Goal: Task Accomplishment & Management: Manage account settings

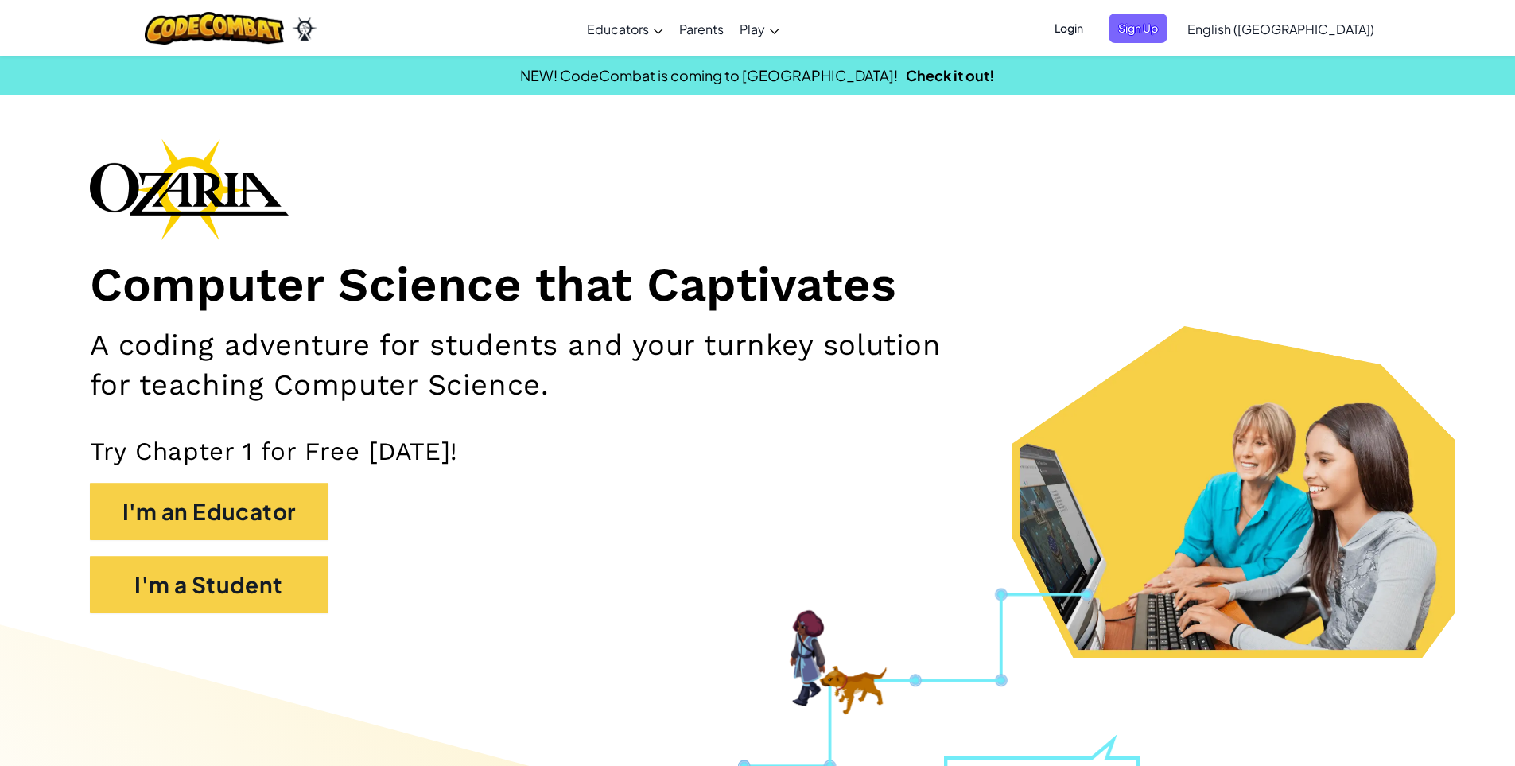
click at [1093, 35] on span "Login" at bounding box center [1069, 28] width 48 height 29
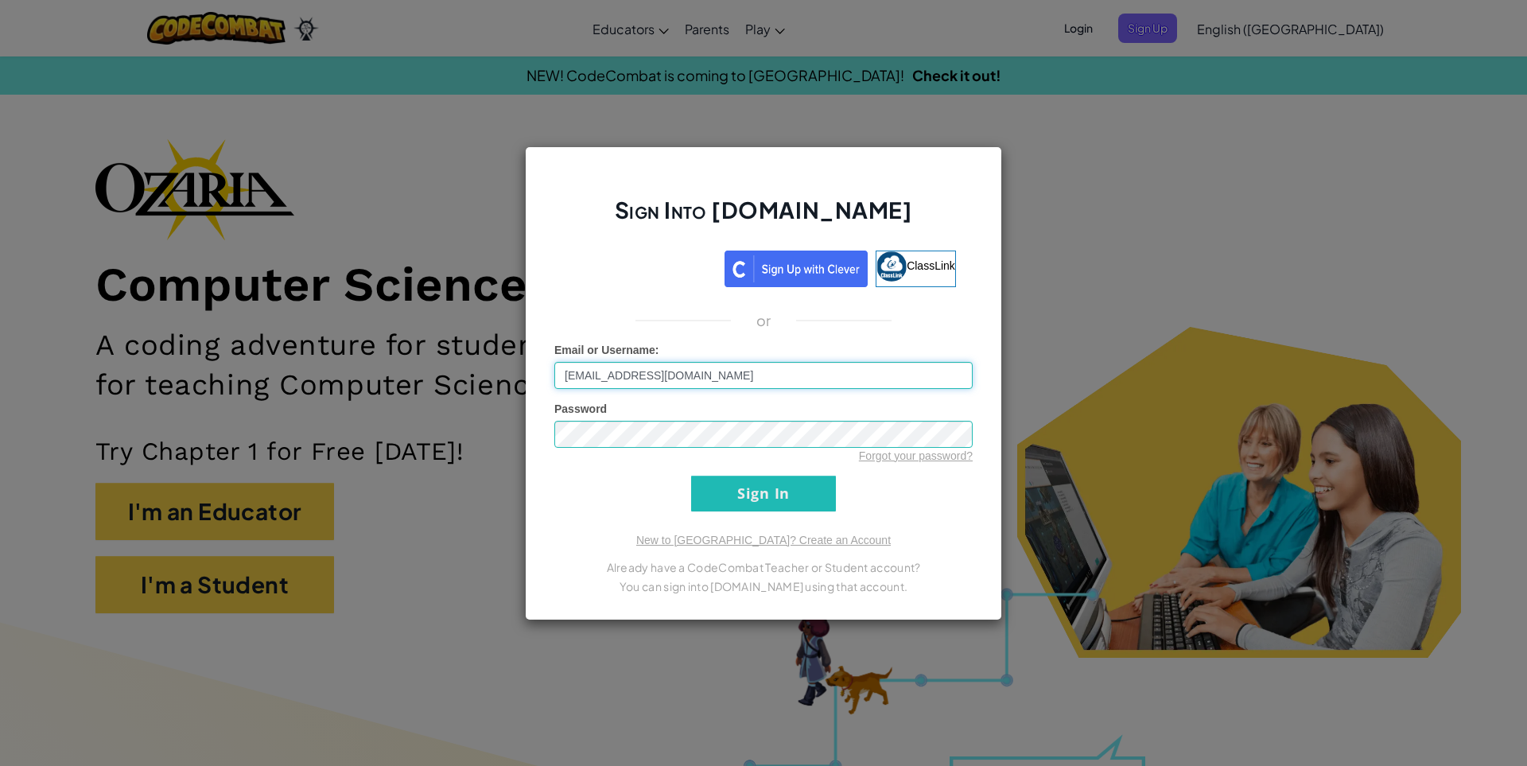
drag, startPoint x: 663, startPoint y: 375, endPoint x: 621, endPoint y: 381, distance: 42.6
click at [621, 381] on input "[EMAIL_ADDRESS][DOMAIN_NAME]" at bounding box center [763, 375] width 418 height 27
type input "[EMAIL_ADDRESS][DOMAIN_NAME]"
click at [747, 508] on input "Sign In" at bounding box center [763, 494] width 145 height 36
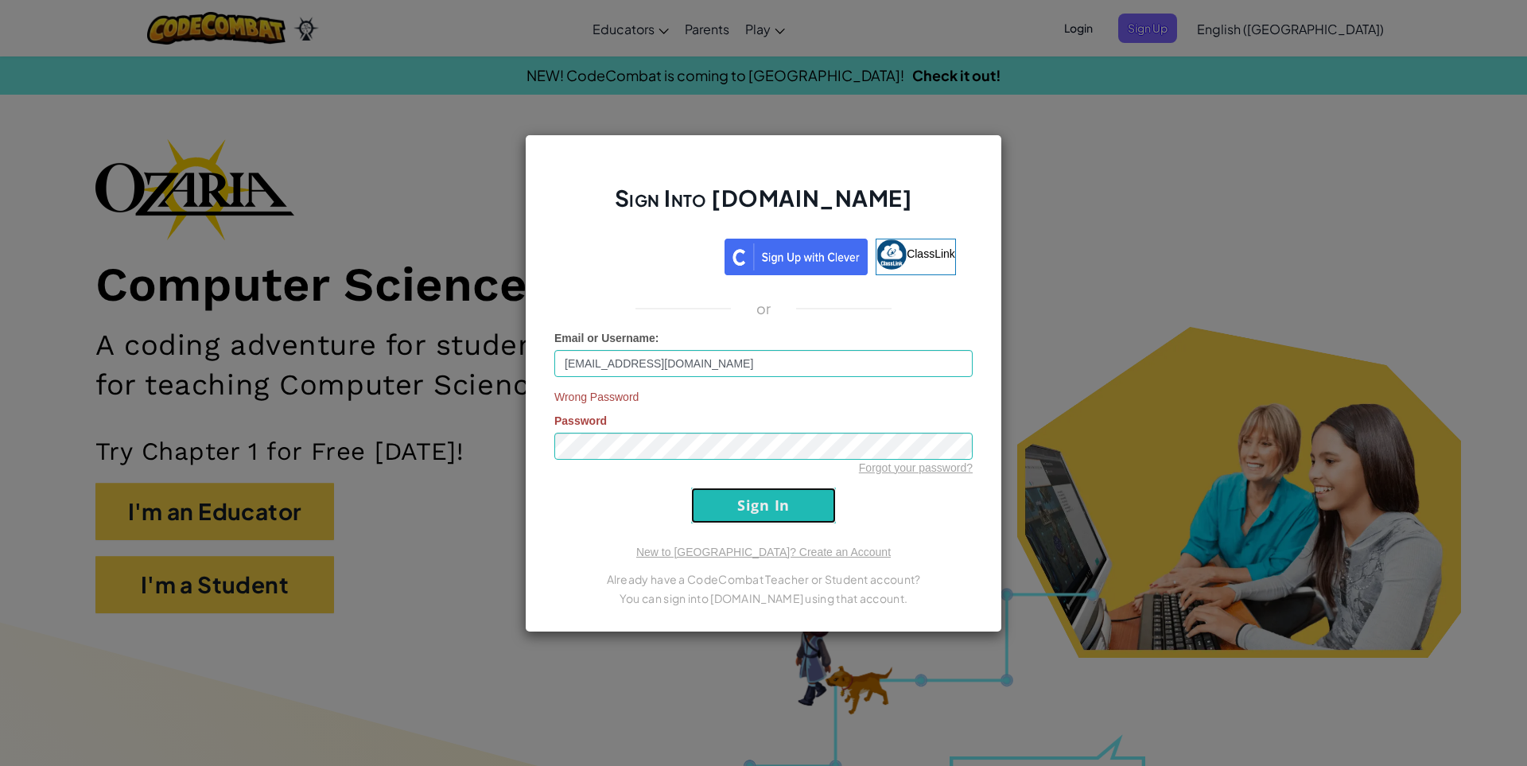
click at [740, 492] on input "Sign In" at bounding box center [763, 505] width 145 height 36
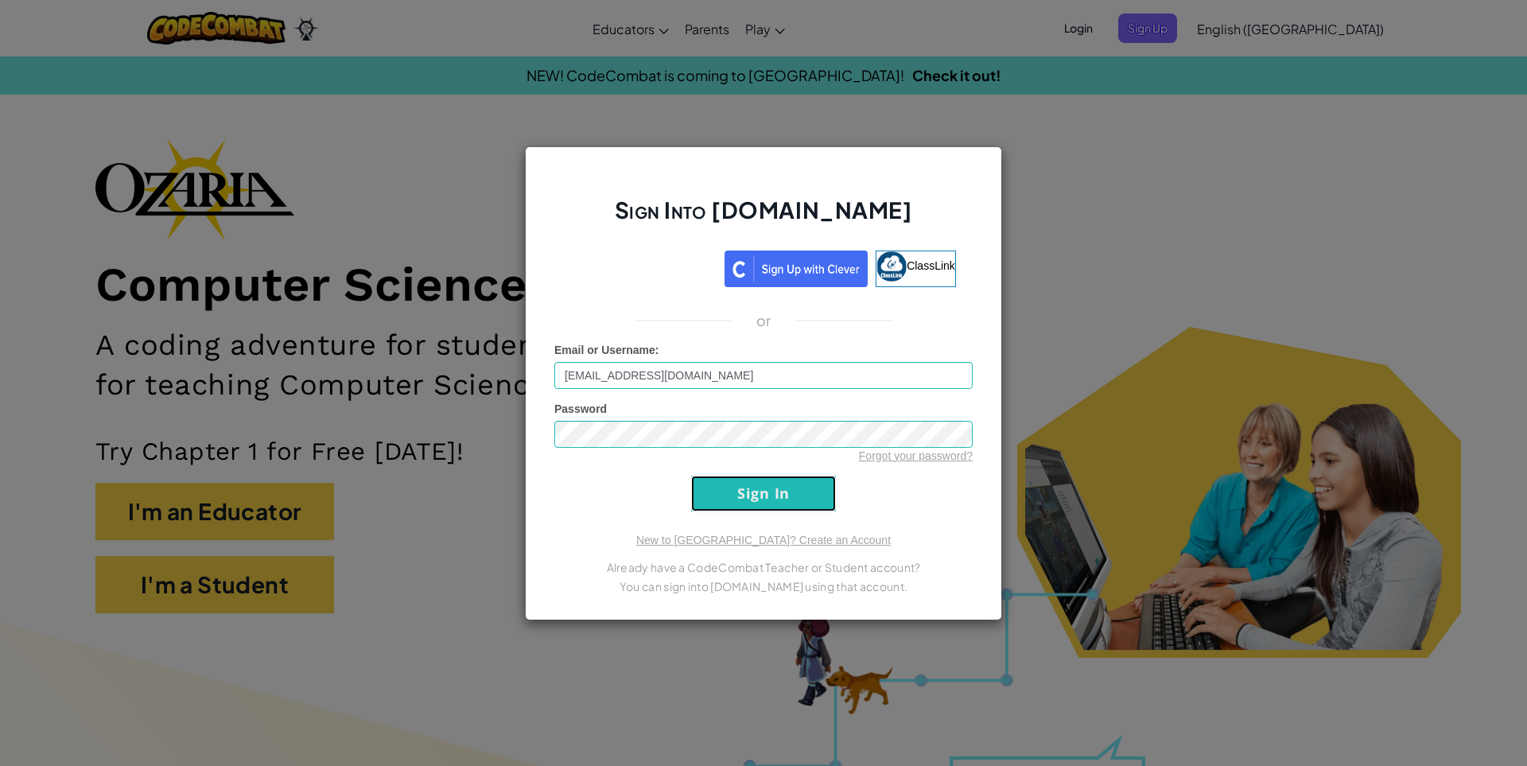
click at [728, 495] on input "Sign In" at bounding box center [763, 494] width 145 height 36
